Goal: Task Accomplishment & Management: Manage account settings

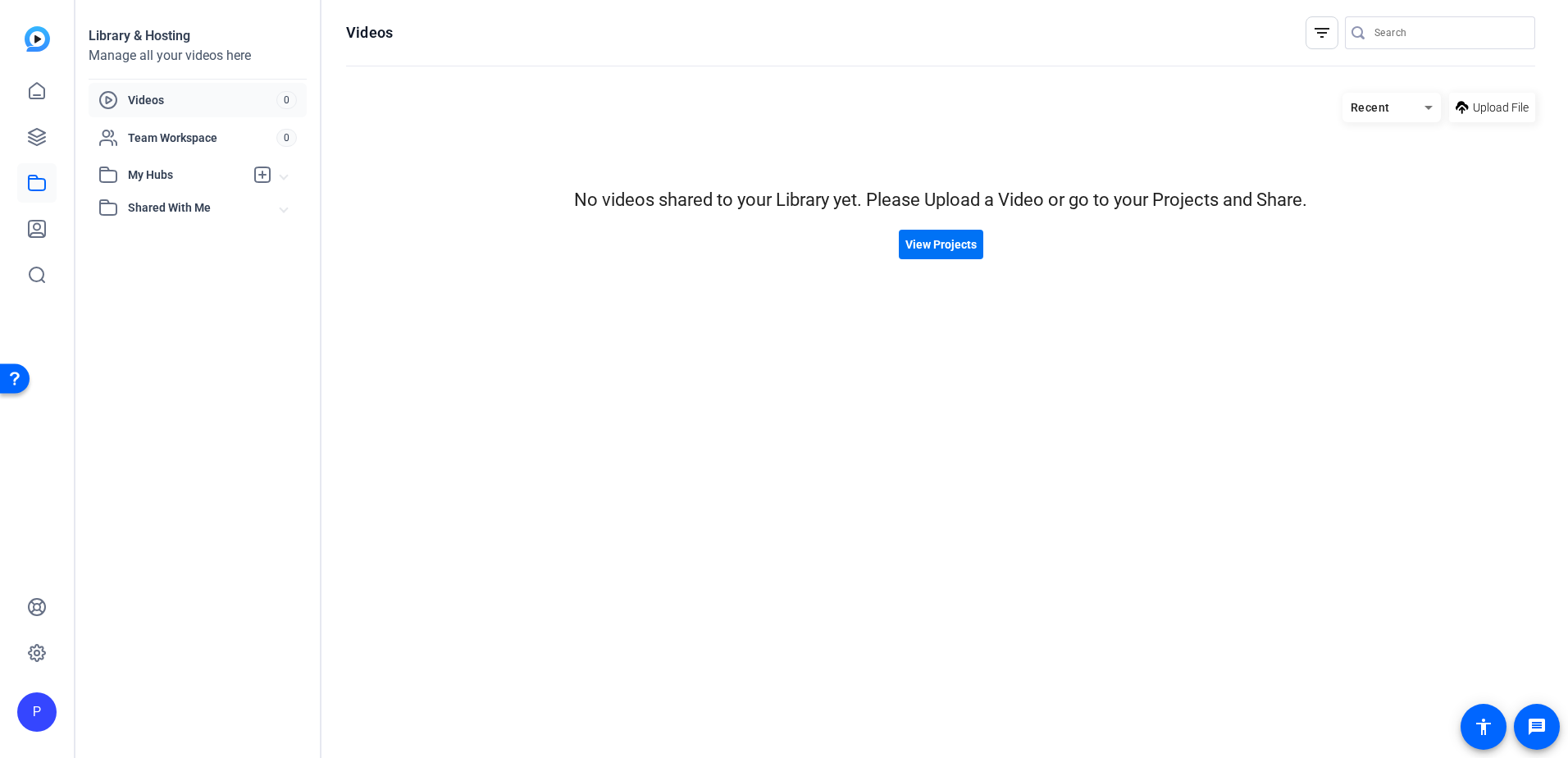
click at [935, 245] on span "View Projects" at bounding box center [941, 244] width 72 height 17
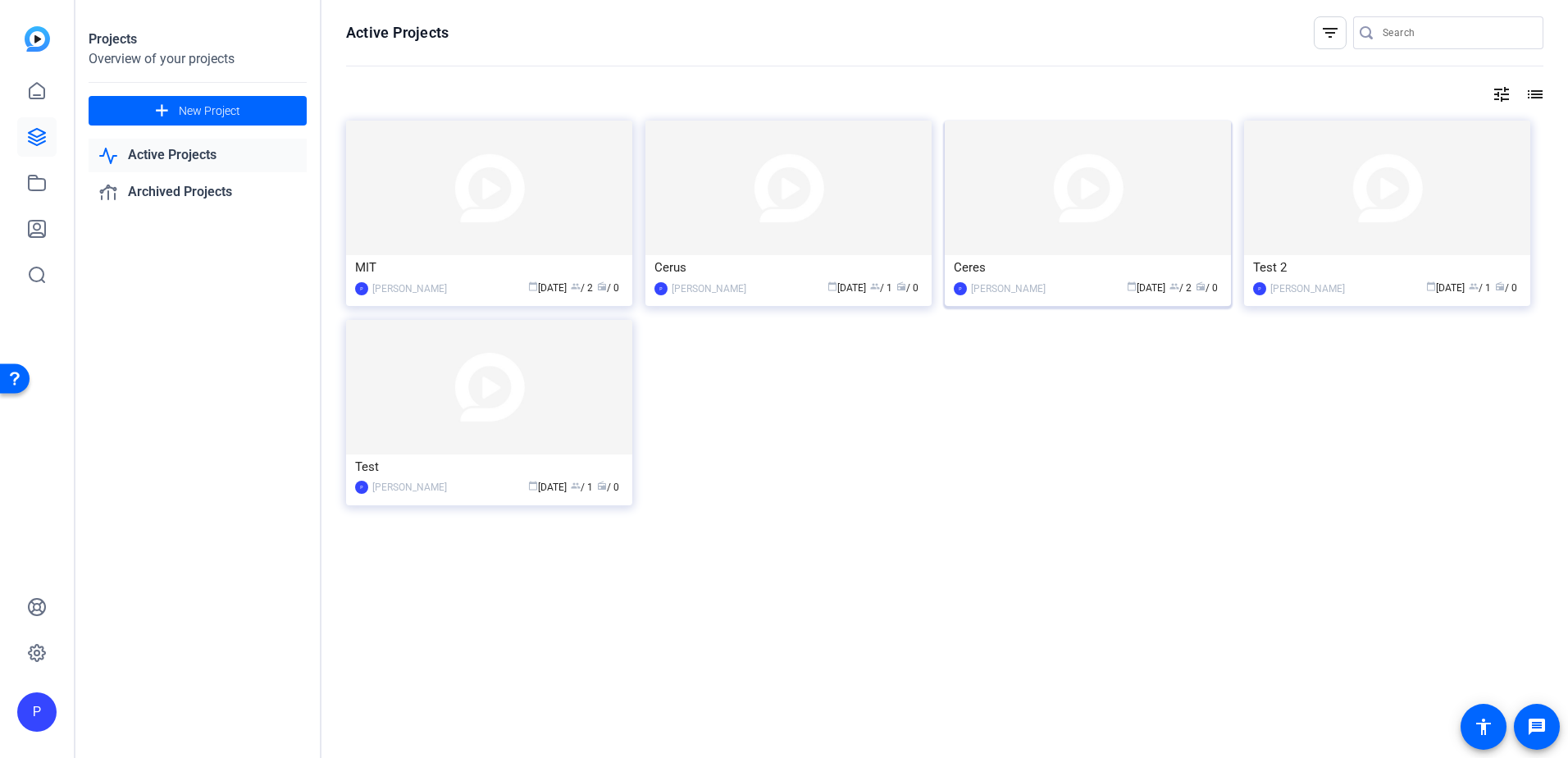
click at [1020, 259] on div "Ceres" at bounding box center [1087, 267] width 268 height 25
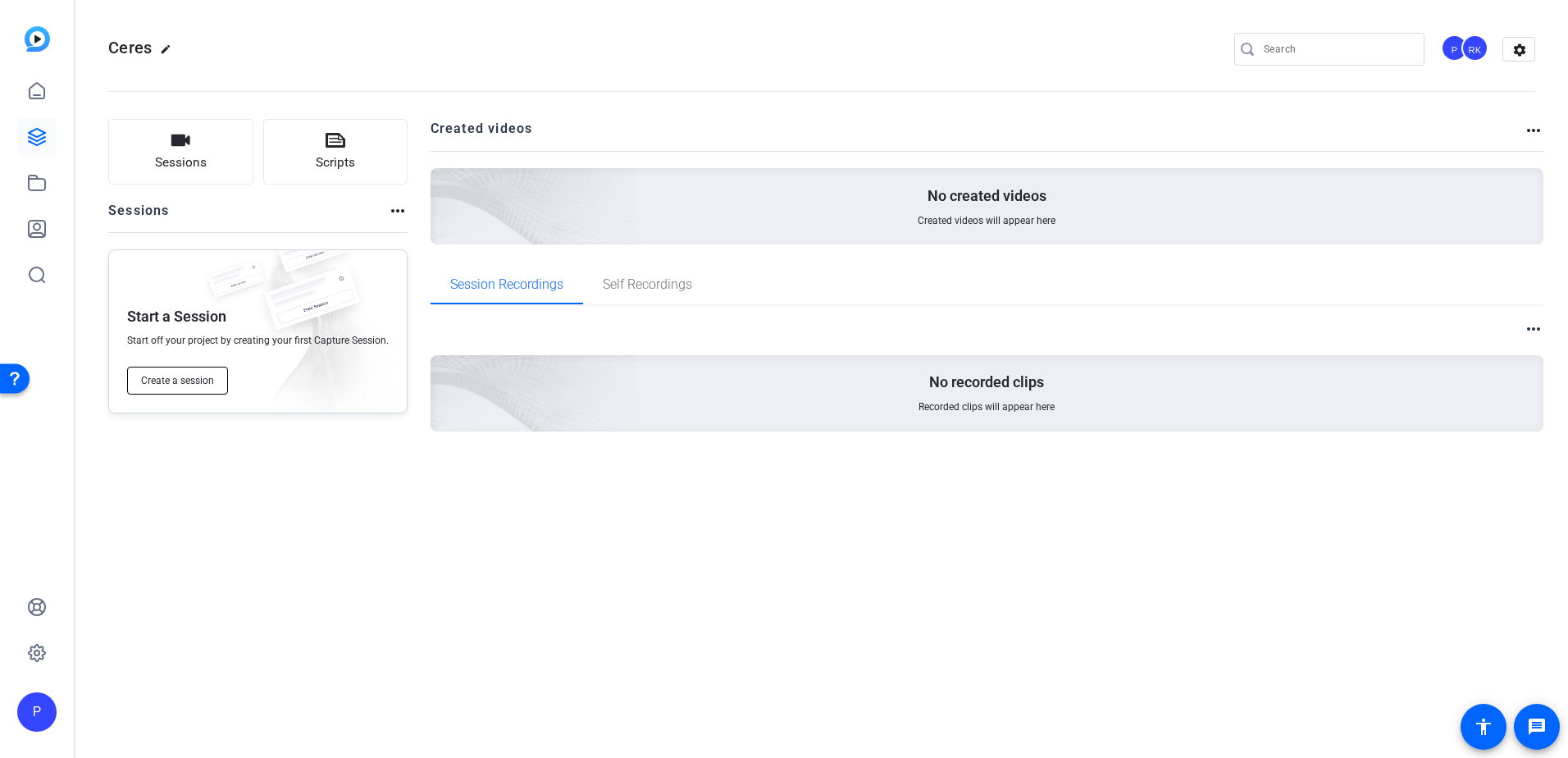
click at [175, 382] on span "Create a session" at bounding box center [178, 381] width 73 height 13
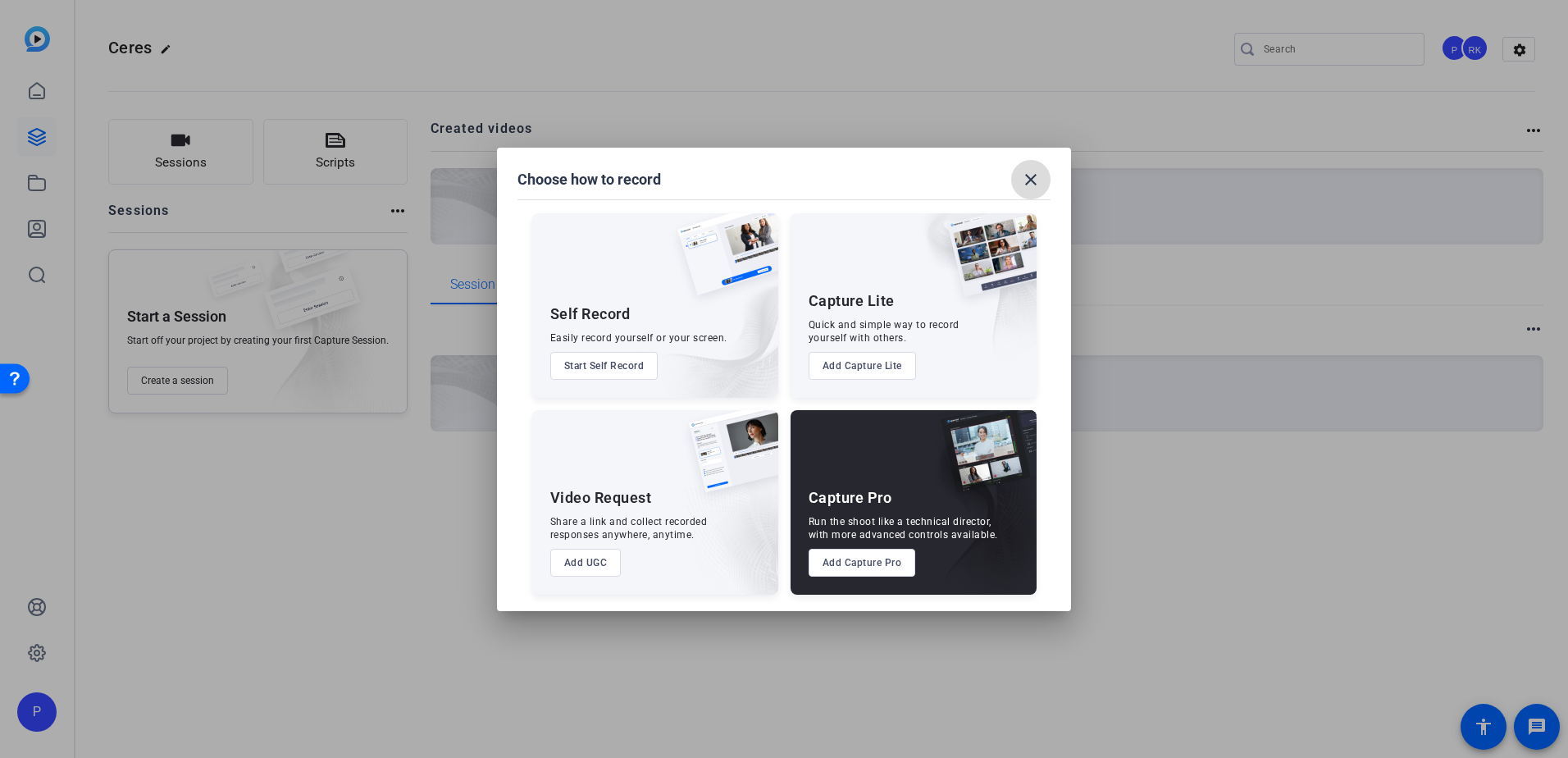
click at [1022, 181] on mat-icon "close" at bounding box center [1030, 179] width 19 height 19
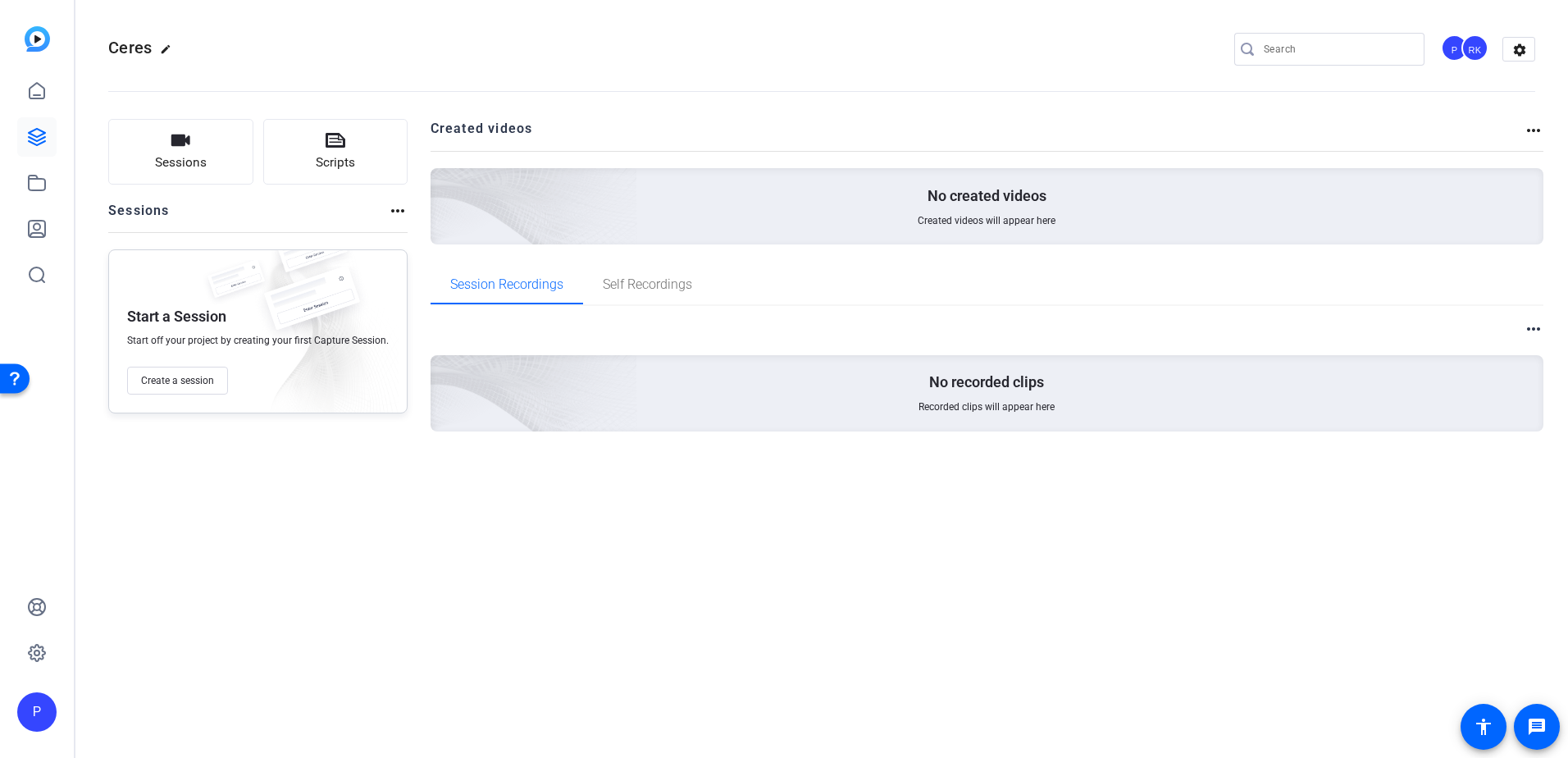
click at [162, 49] on mat-icon "edit" at bounding box center [169, 52] width 19 height 19
click at [152, 49] on input "Ceres" at bounding box center [174, 49] width 107 height 19
type input "Cerus"
click at [258, 50] on span "check_circle" at bounding box center [255, 49] width 19 height 19
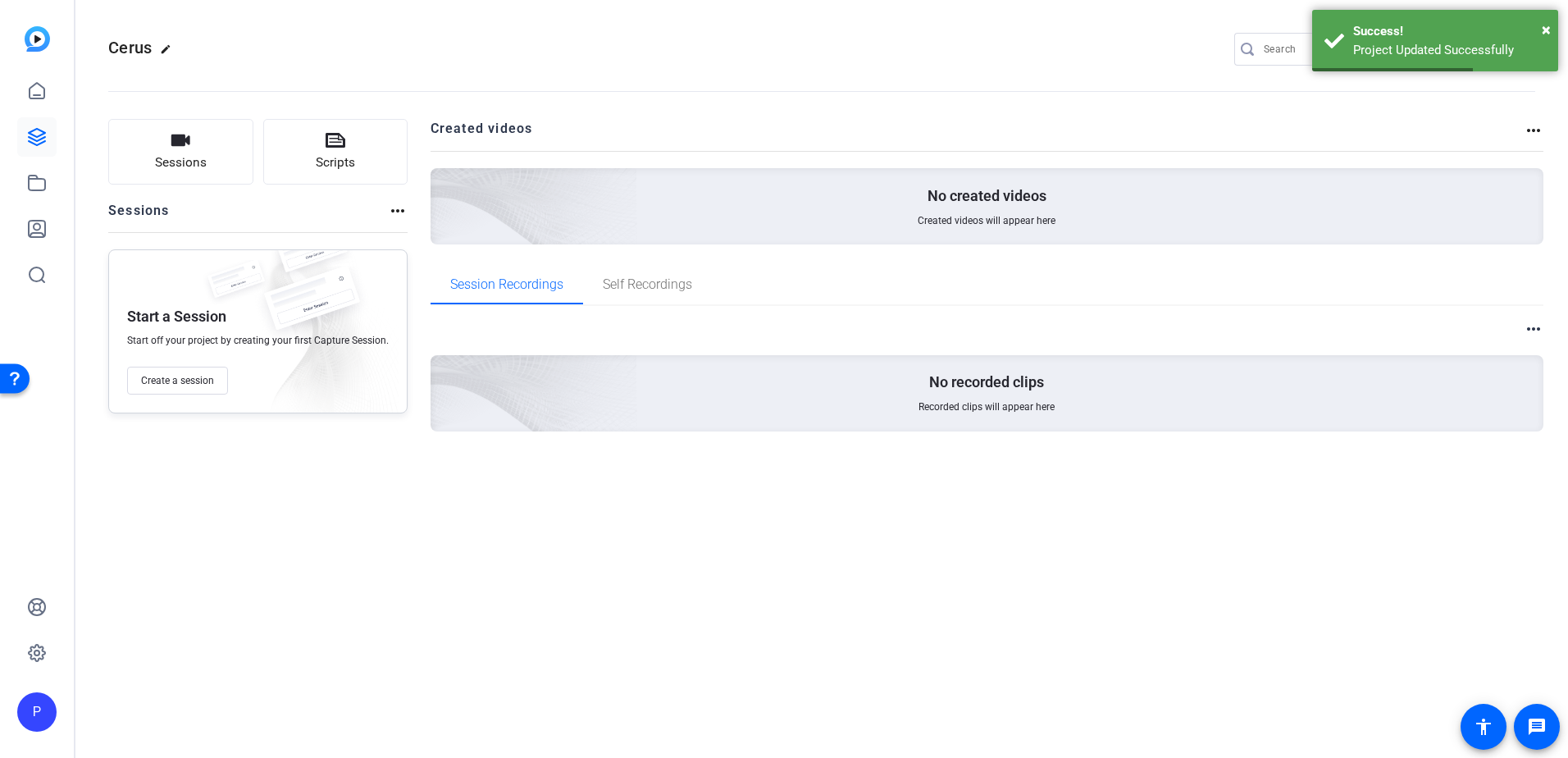
click at [1034, 37] on div "Cerus edit P RK settings" at bounding box center [821, 49] width 1427 height 25
click at [1042, 47] on div "Cerus edit P RK settings" at bounding box center [821, 49] width 1427 height 25
click at [1546, 28] on span "×" at bounding box center [1546, 28] width 9 height 19
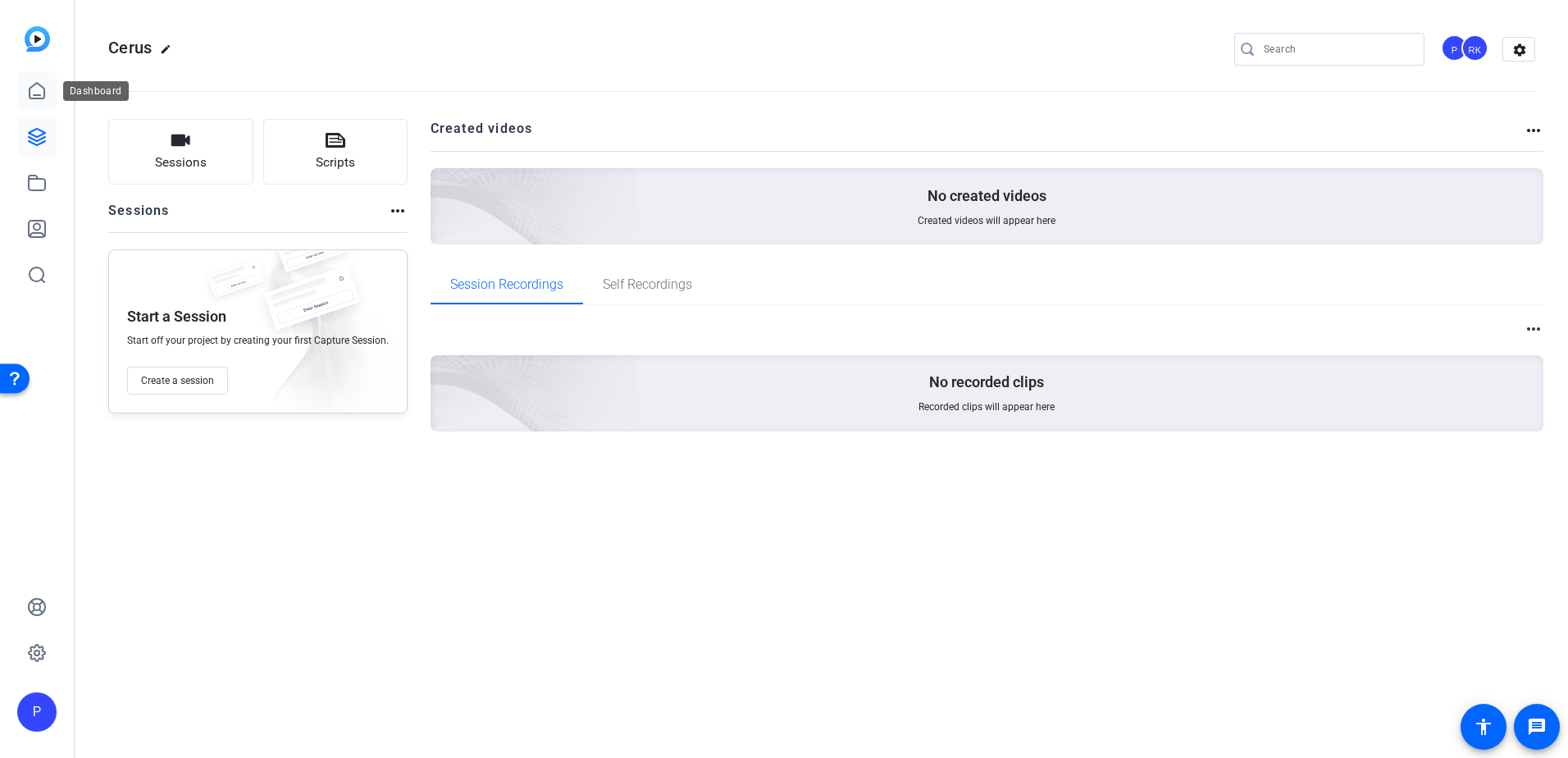
click at [38, 95] on icon at bounding box center [37, 90] width 15 height 16
